Goal: Find contact information: Find contact information

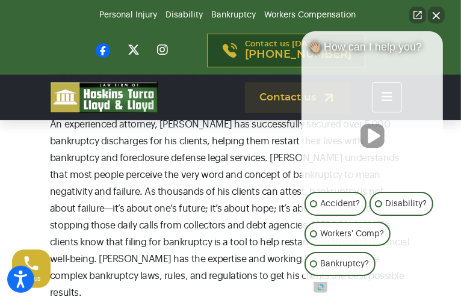
scroll to position [662, 0]
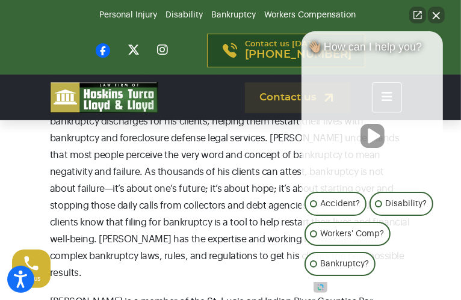
click at [436, 20] on button "Close Intaker Chat Widget" at bounding box center [436, 15] width 17 height 17
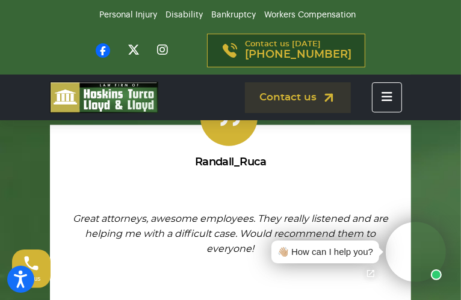
scroll to position [2950, 0]
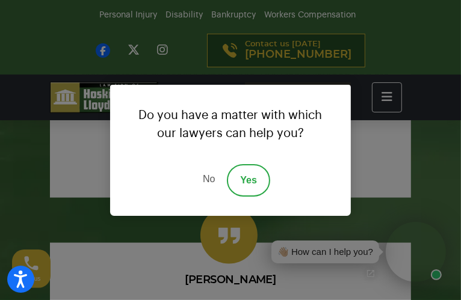
click at [208, 177] on link "No" at bounding box center [209, 180] width 36 height 33
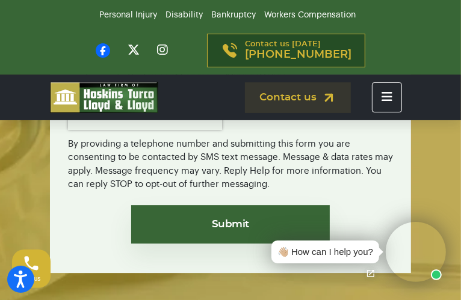
scroll to position [3854, 0]
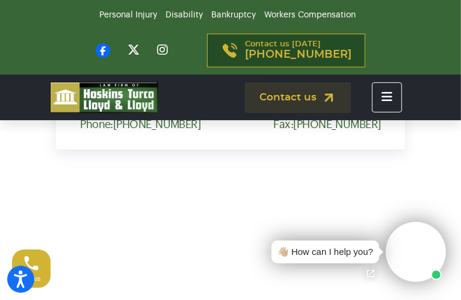
scroll to position [1264, 0]
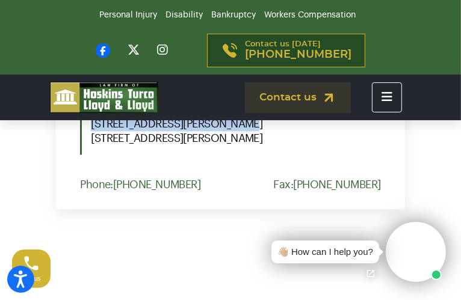
drag, startPoint x: 57, startPoint y: 175, endPoint x: 243, endPoint y: 179, distance: 186.6
click at [243, 155] on div "Port St. Lucie Office 1555 NW St. Lucie West Blvd. Suite 203, Port St. Lucie, F…" at bounding box center [230, 124] width 301 height 62
copy span "1555 NW St. Lucie West Blvd."
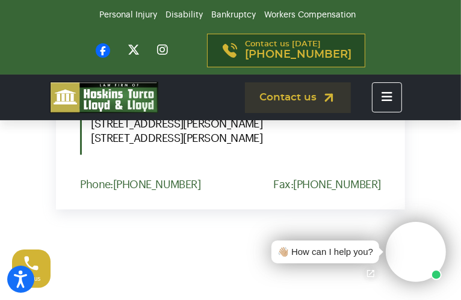
click at [411, 44] on div "Contact us today (866) 930 6435" at bounding box center [230, 51] width 361 height 34
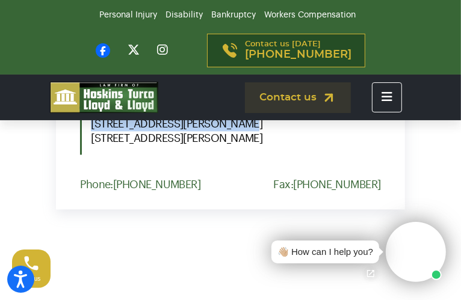
drag, startPoint x: 60, startPoint y: 173, endPoint x: 200, endPoint y: 183, distance: 140.6
click at [200, 146] on span "1555 NW St. Lucie West Blvd. Suite 203, Port St. Lucie, Fl. 34986" at bounding box center [236, 131] width 290 height 29
copy span "1555 NW St. Lucie West Blvd."
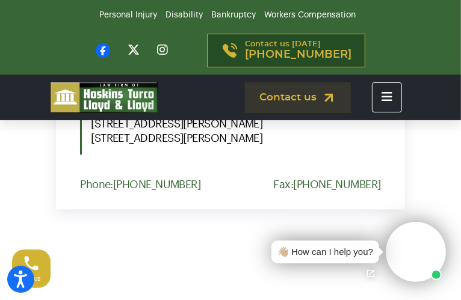
click at [393, 59] on div "Contact us today (866) 930 6435" at bounding box center [230, 51] width 361 height 34
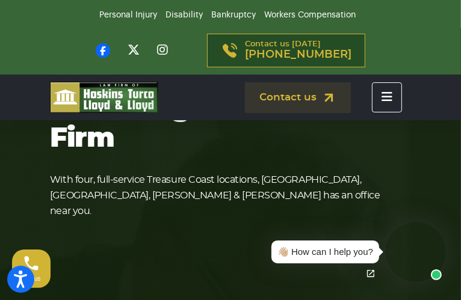
scroll to position [0, 0]
